Goal: Task Accomplishment & Management: Use online tool/utility

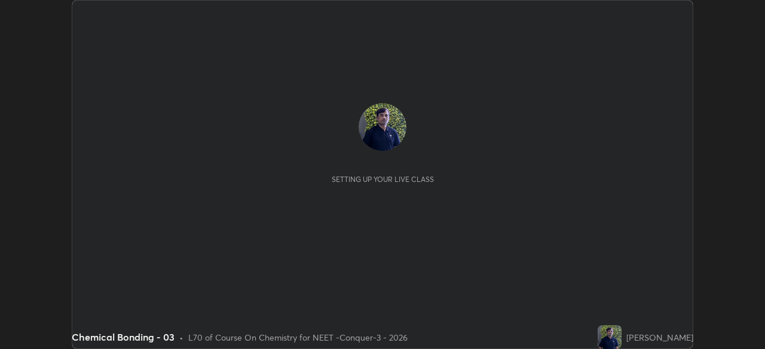
scroll to position [349, 765]
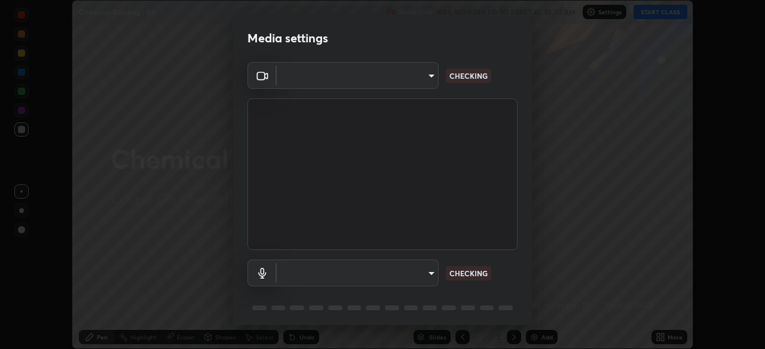
click at [421, 84] on body "Erase all Chemical Bonding - 03 Recording WAS SCHEDULED TO START AT 10:30 AM Se…" at bounding box center [382, 174] width 765 height 349
click at [415, 83] on div at bounding box center [382, 174] width 765 height 349
type input "cd196dca7ee3473cd0bbb3bb2826c5ea68ab4168b05a595dea54bdb54e95643a"
type input "2bdc10f6ae9c4406f20c9fb49b8a8626d284a2025e191e6973dfb57aa05e85fd"
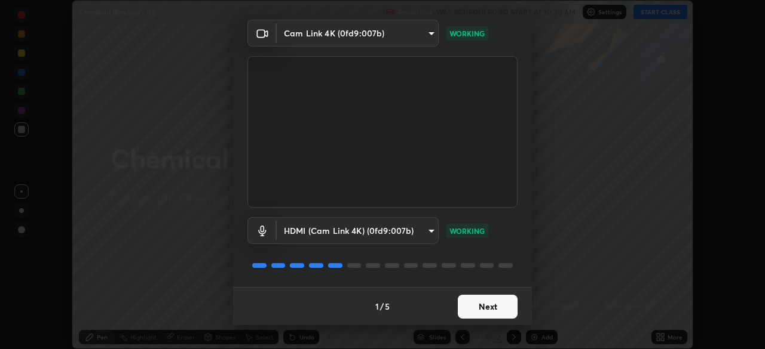
click at [487, 305] on button "Next" at bounding box center [488, 307] width 60 height 24
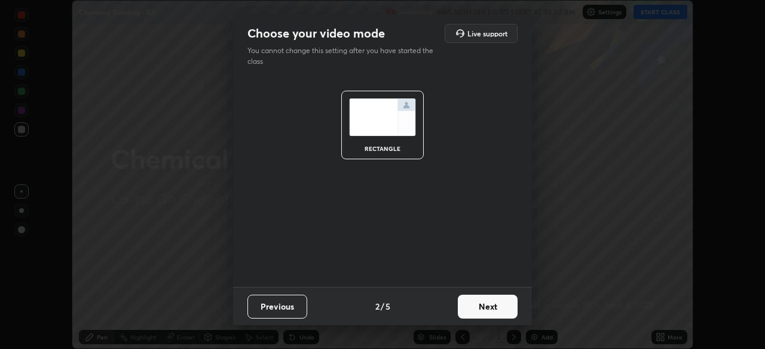
click at [496, 305] on button "Next" at bounding box center [488, 307] width 60 height 24
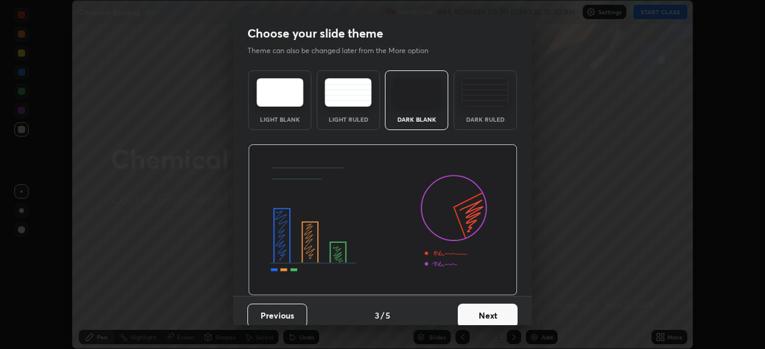
click at [504, 309] on button "Next" at bounding box center [488, 316] width 60 height 24
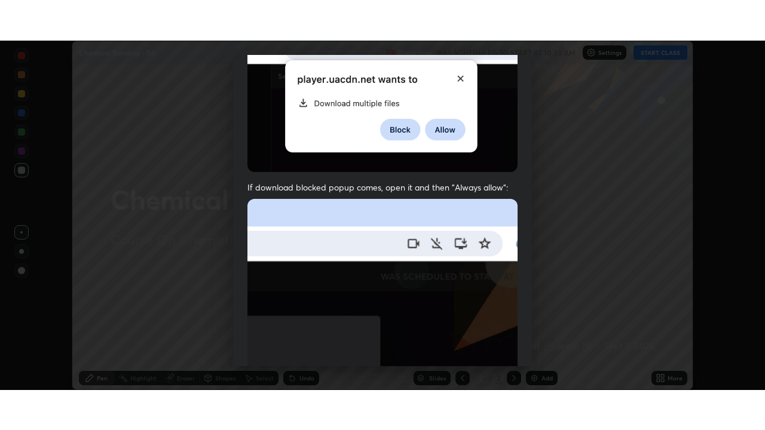
scroll to position [286, 0]
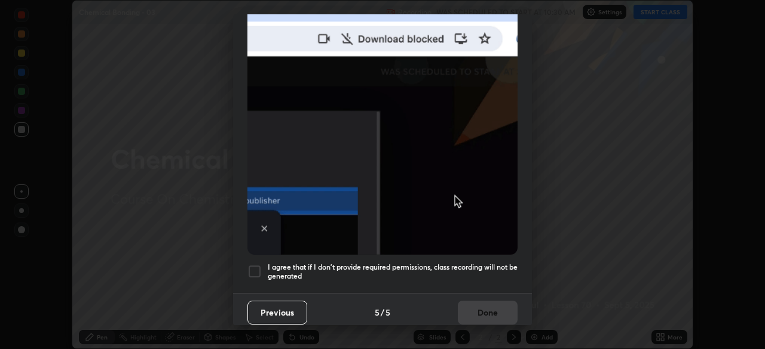
click at [262, 265] on div "I agree that if I don't provide required permissions, class recording will not …" at bounding box center [382, 272] width 270 height 14
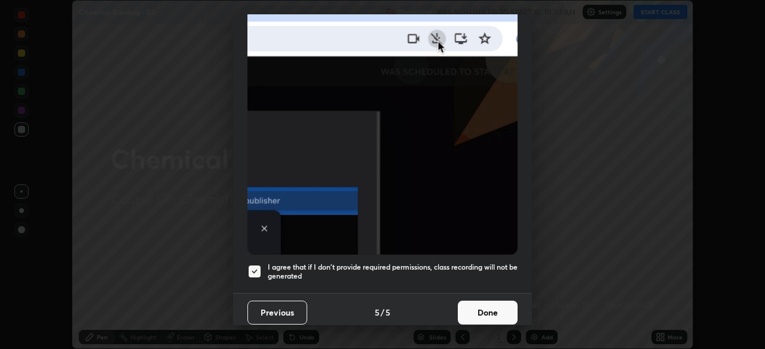
click at [480, 304] on button "Done" at bounding box center [488, 313] width 60 height 24
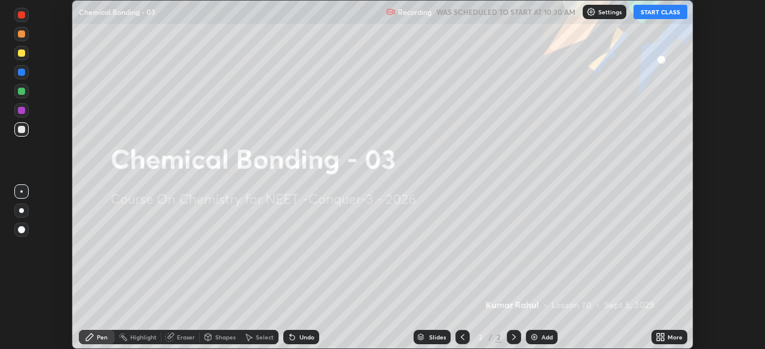
click at [658, 336] on icon at bounding box center [657, 335] width 3 height 3
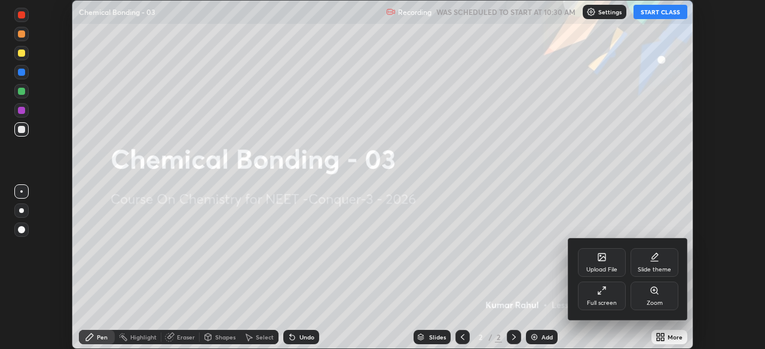
click at [605, 301] on div "Full screen" at bounding box center [602, 303] width 30 height 6
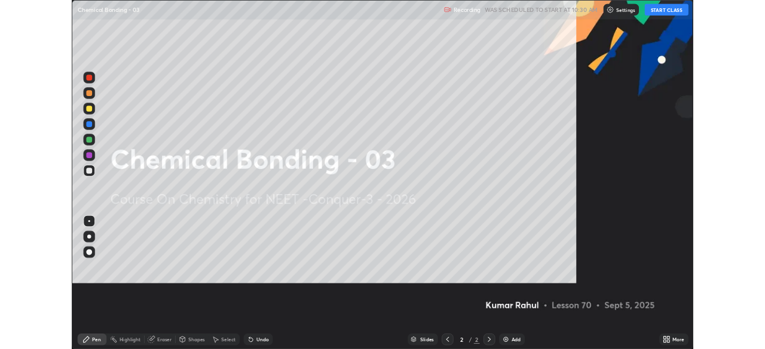
scroll to position [430, 765]
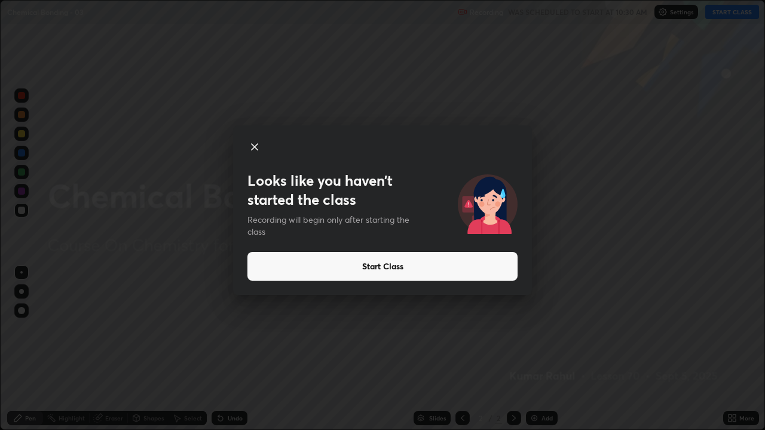
click at [257, 145] on icon at bounding box center [254, 147] width 14 height 14
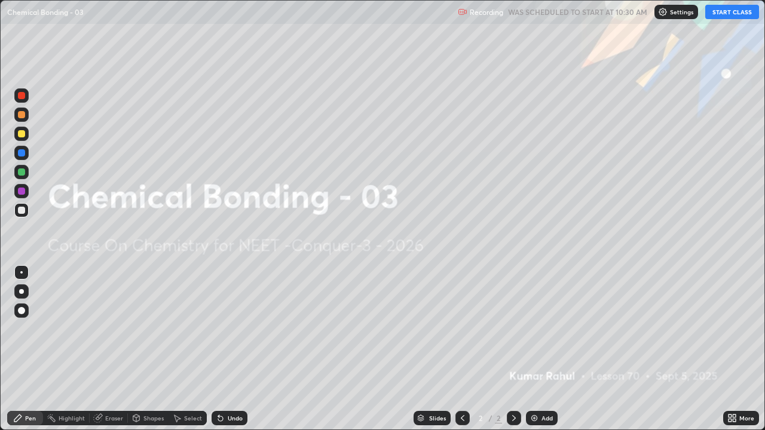
click at [723, 349] on div "More" at bounding box center [741, 418] width 36 height 14
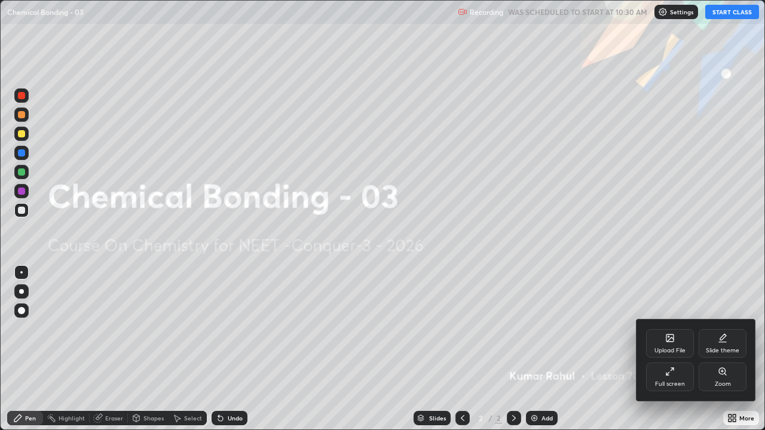
click at [661, 349] on div "Full screen" at bounding box center [670, 384] width 30 height 6
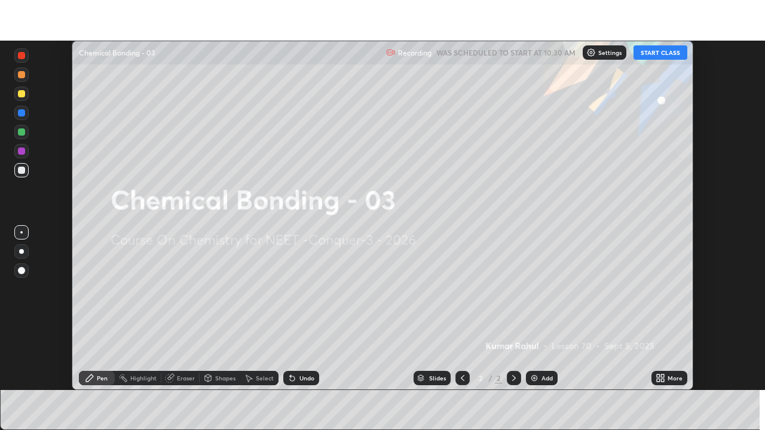
scroll to position [59384, 58969]
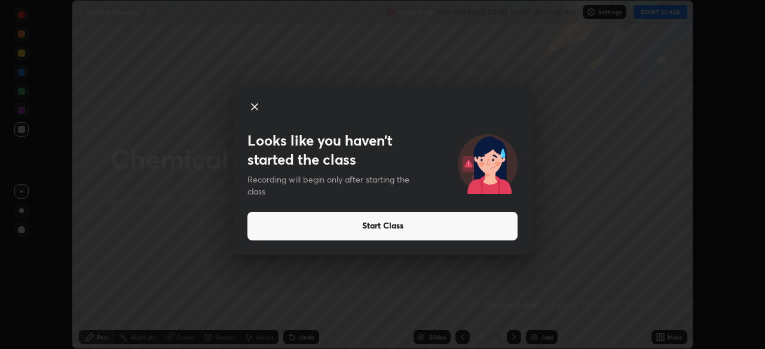
click at [253, 111] on icon at bounding box center [254, 107] width 14 height 14
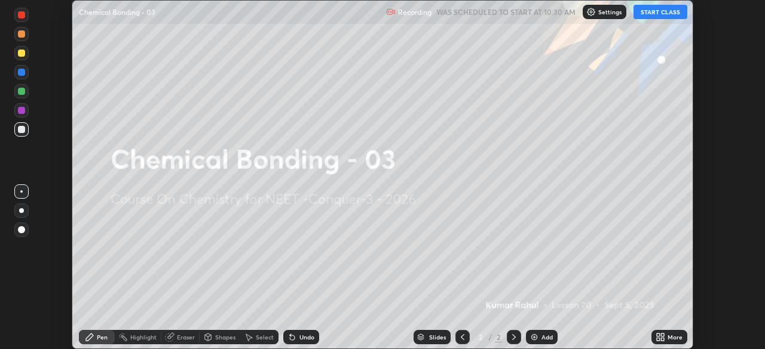
click at [658, 335] on icon at bounding box center [657, 335] width 3 height 3
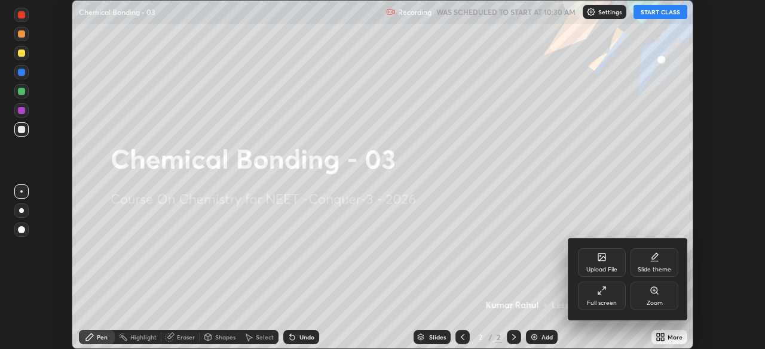
click at [604, 298] on div "Full screen" at bounding box center [602, 296] width 48 height 29
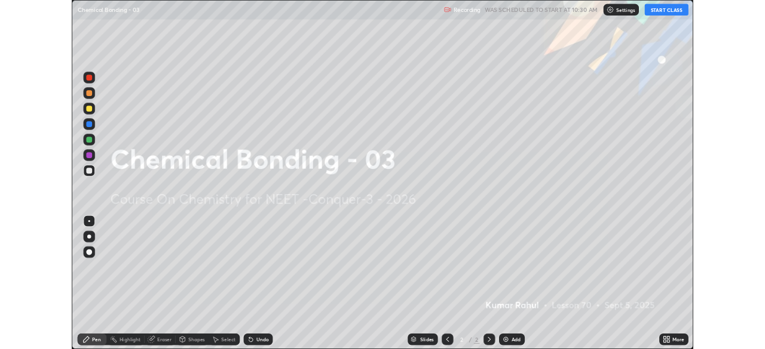
scroll to position [430, 765]
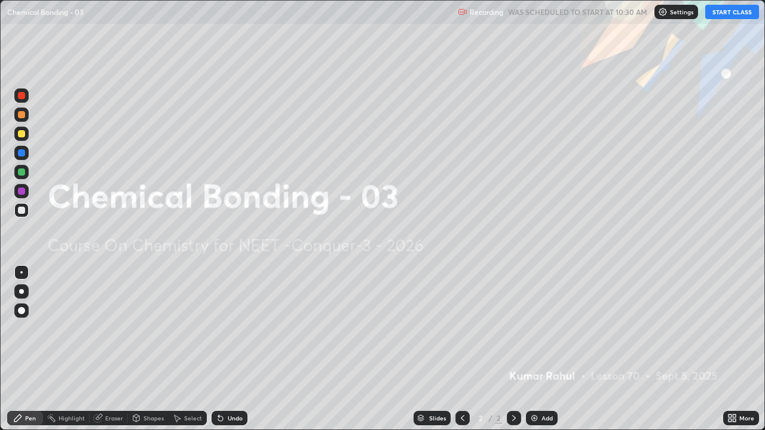
click at [729, 349] on icon at bounding box center [729, 420] width 3 height 3
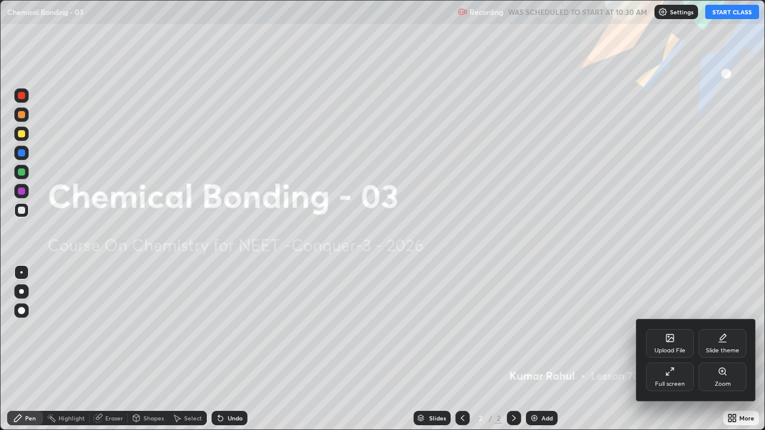
click at [674, 349] on div "Full screen" at bounding box center [670, 384] width 30 height 6
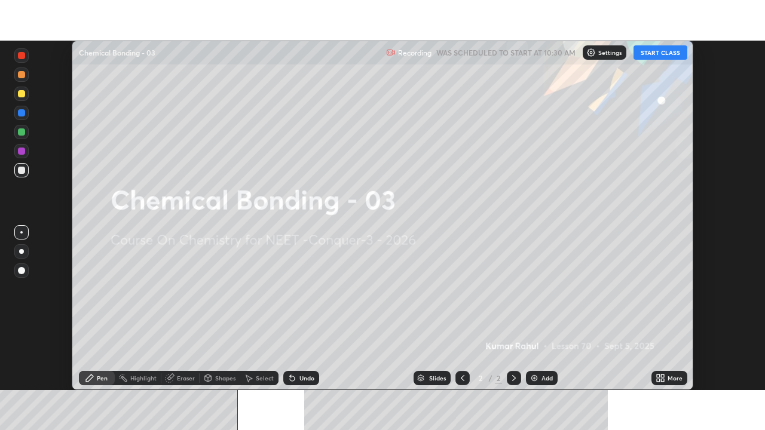
scroll to position [59384, 58969]
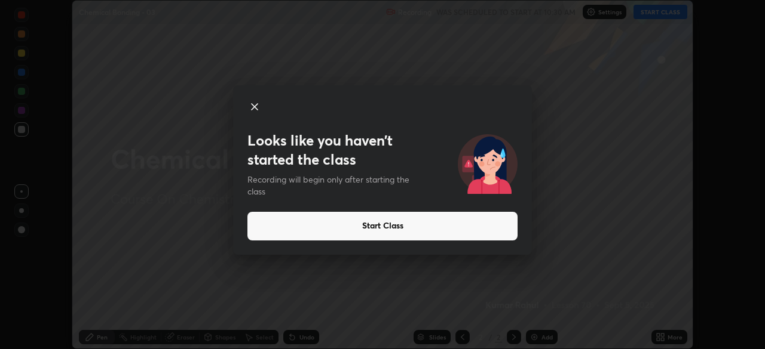
click at [259, 105] on icon at bounding box center [254, 107] width 14 height 14
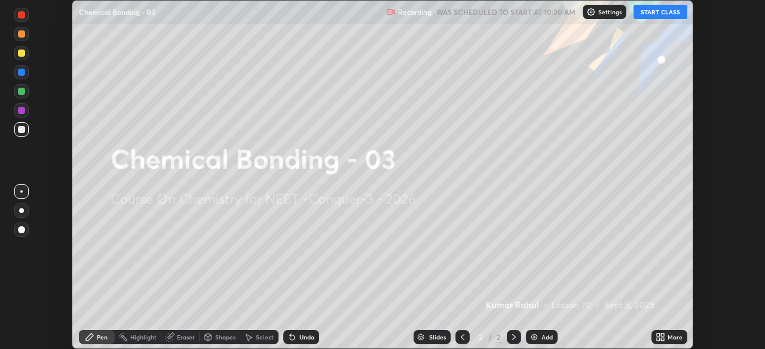
click at [657, 335] on icon at bounding box center [657, 335] width 3 height 3
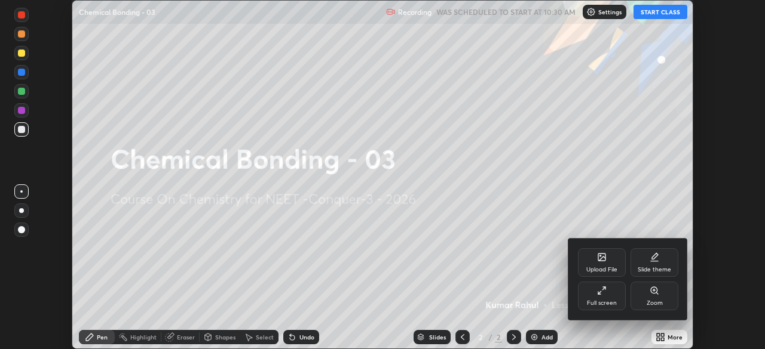
click at [601, 297] on div "Full screen" at bounding box center [602, 296] width 48 height 29
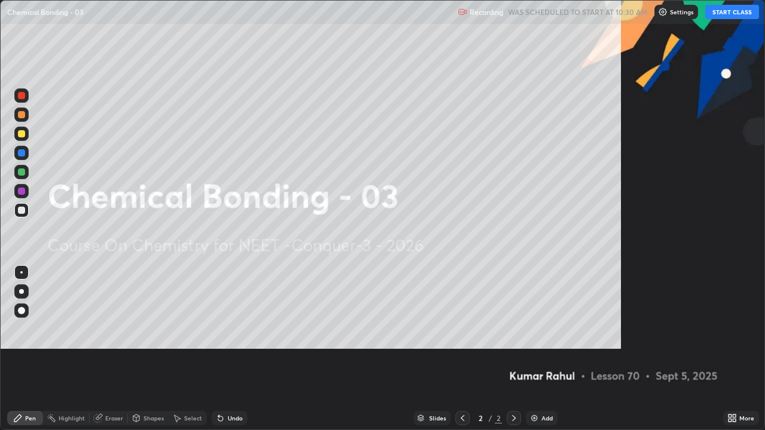
scroll to position [430, 765]
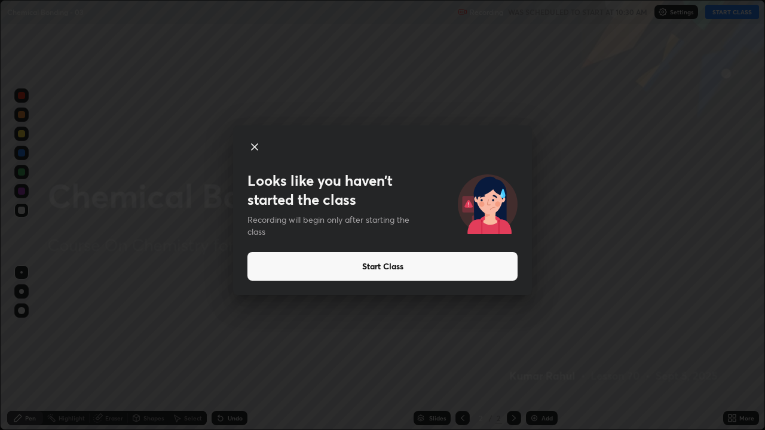
click at [324, 267] on button "Start Class" at bounding box center [382, 266] width 270 height 29
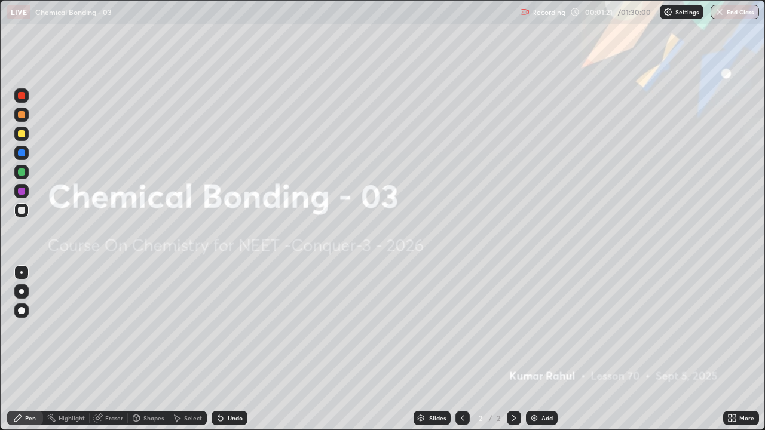
click at [156, 349] on div "Shapes" at bounding box center [153, 418] width 20 height 6
click at [20, 188] on div at bounding box center [21, 191] width 7 height 7
click at [415, 349] on div "Slides" at bounding box center [431, 418] width 37 height 14
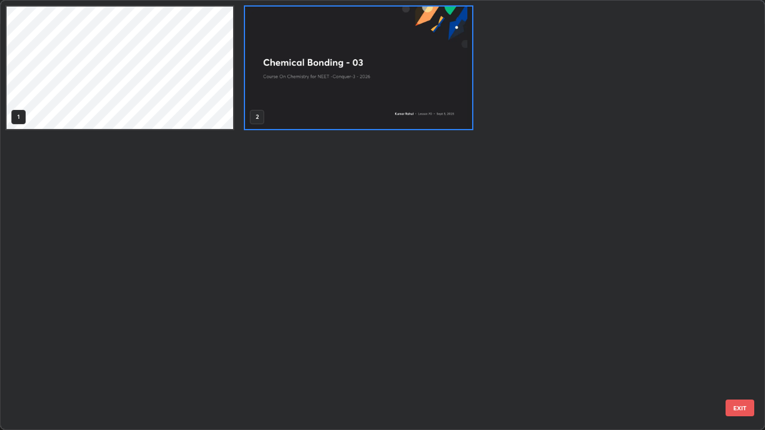
scroll to position [425, 757]
click at [130, 349] on div "1 2" at bounding box center [372, 215] width 742 height 429
click at [280, 105] on img "grid" at bounding box center [358, 68] width 226 height 122
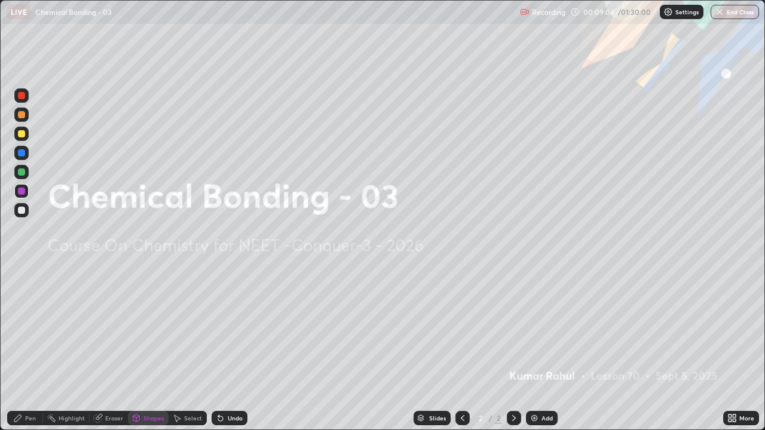
click at [719, 16] on img "button" at bounding box center [719, 12] width 10 height 10
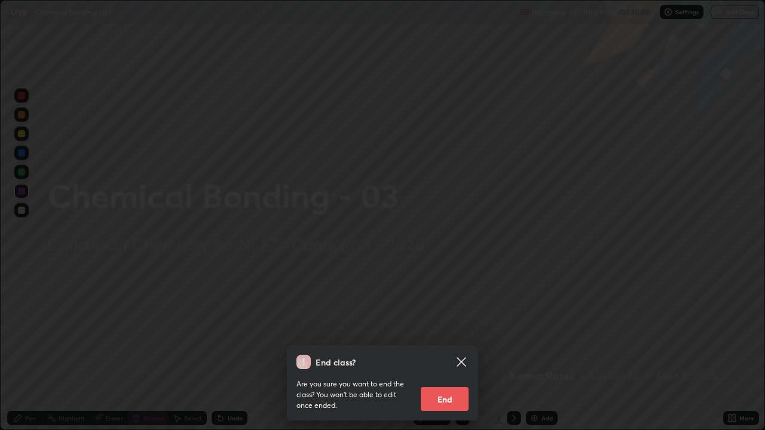
click at [441, 349] on button "End" at bounding box center [445, 399] width 48 height 24
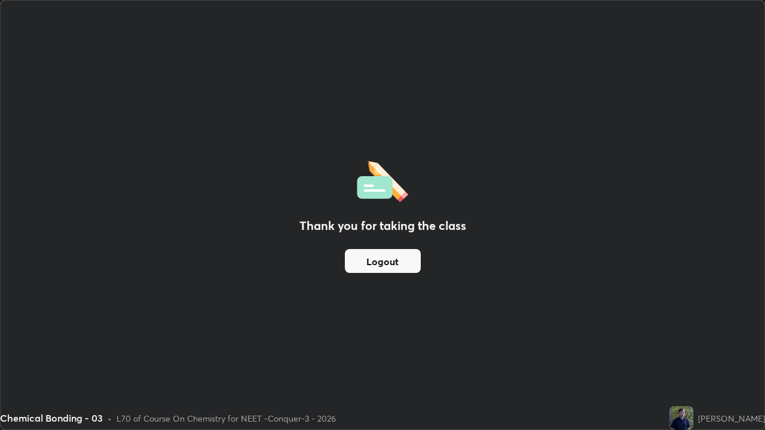
click at [397, 261] on button "Logout" at bounding box center [383, 261] width 76 height 24
